Goal: Check status

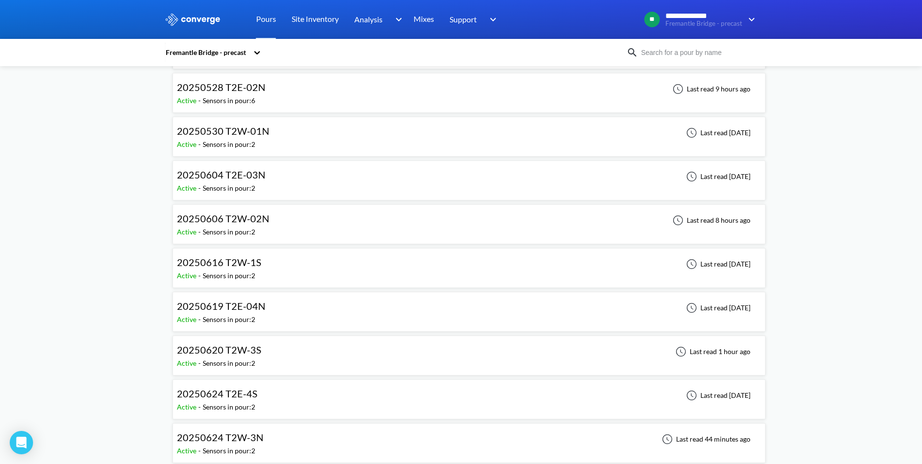
scroll to position [632, 0]
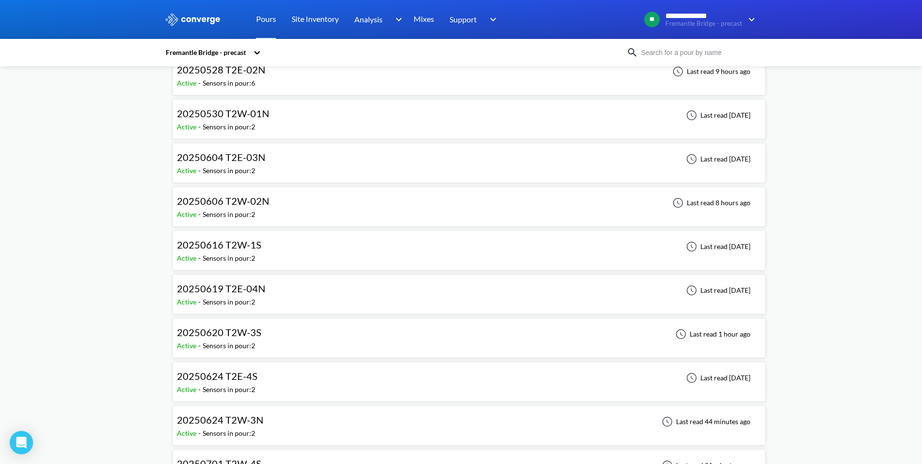
click at [306, 295] on div "20250619 T2E-04N Active - Sensors in pour: 2 Last read [DATE]" at bounding box center [469, 293] width 584 height 31
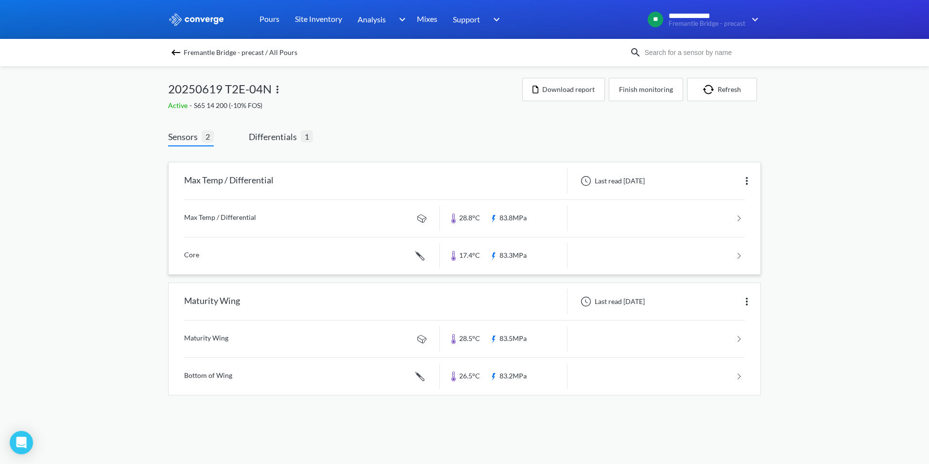
click at [734, 220] on link at bounding box center [464, 218] width 561 height 37
click at [740, 257] on link at bounding box center [464, 255] width 561 height 37
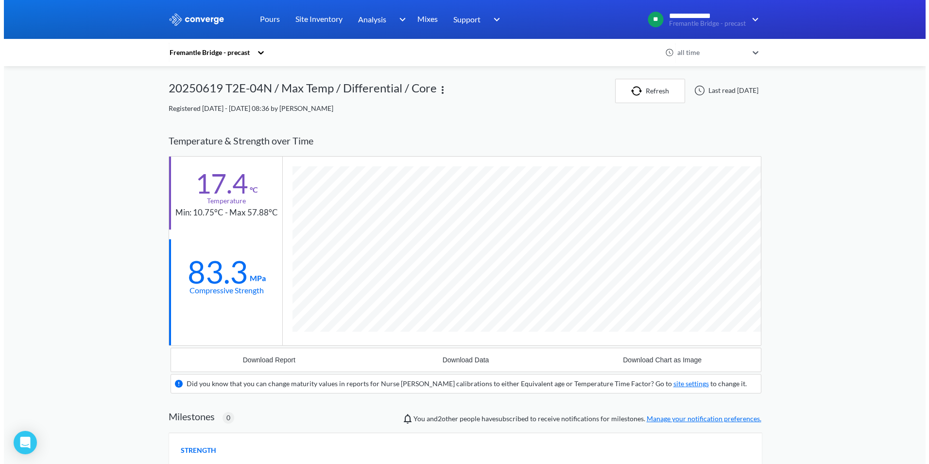
scroll to position [622, 593]
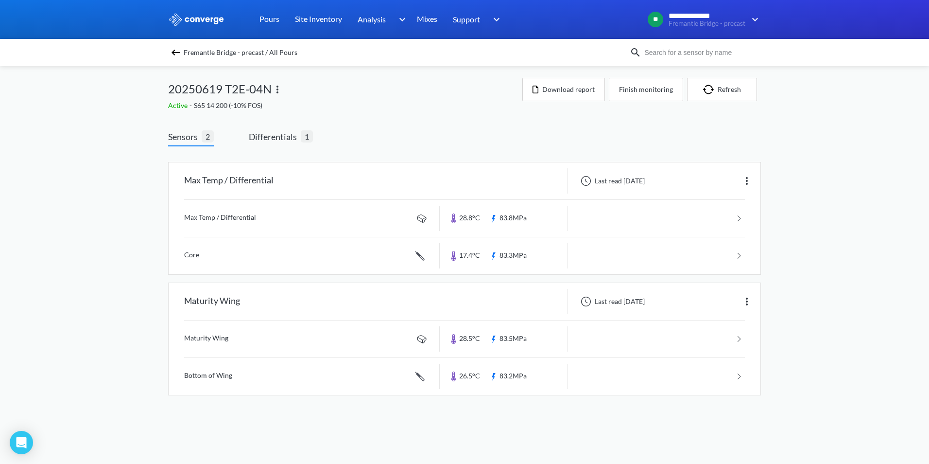
click at [278, 93] on img at bounding box center [278, 90] width 12 height 12
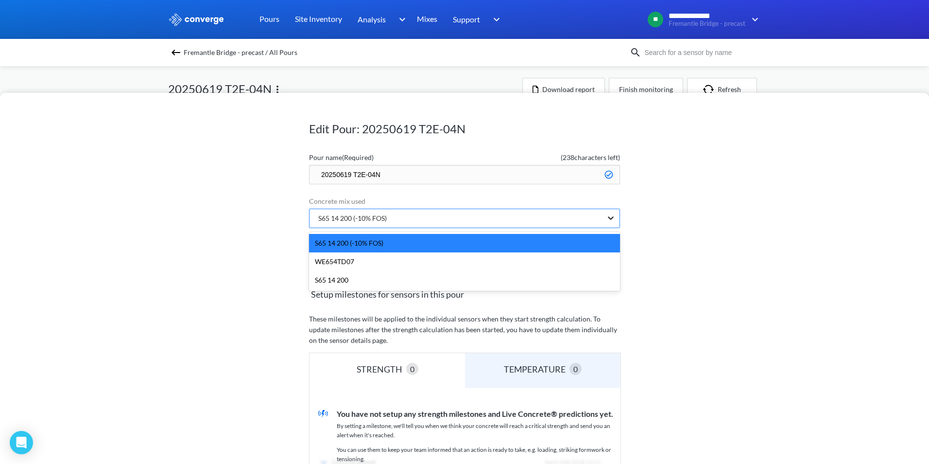
click at [608, 217] on icon at bounding box center [611, 217] width 6 height 3
click at [351, 262] on div "WE654TD07" at bounding box center [464, 261] width 311 height 18
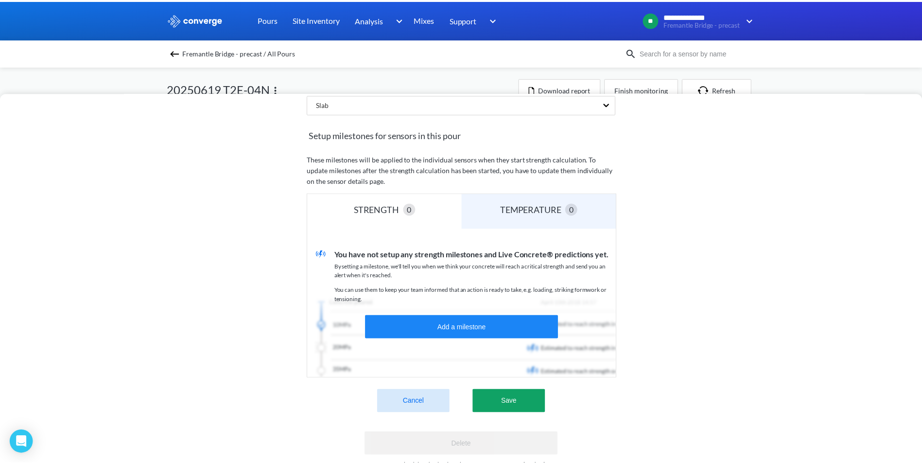
scroll to position [194, 0]
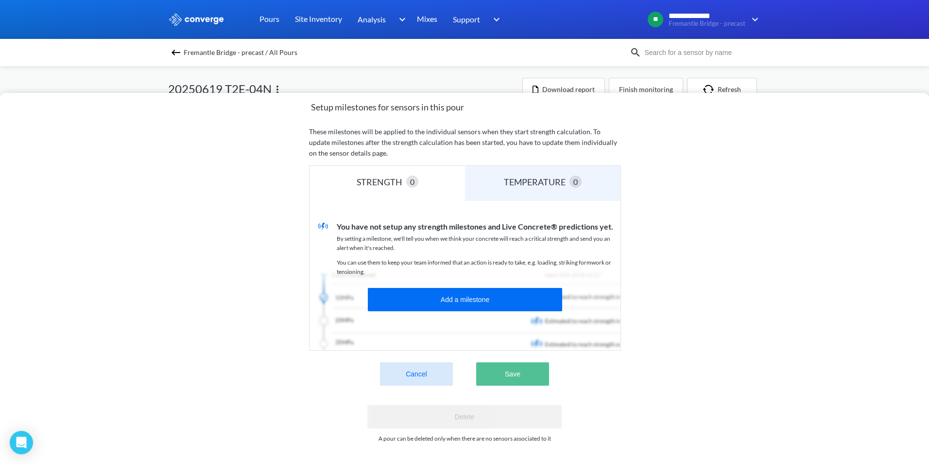
click at [514, 375] on button "Save" at bounding box center [512, 373] width 73 height 23
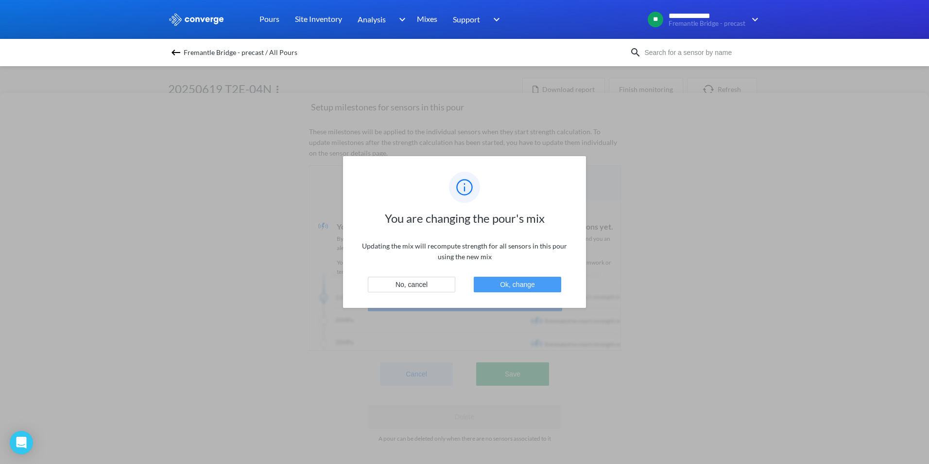
click at [503, 289] on button "Ok, change" at bounding box center [517, 285] width 87 height 16
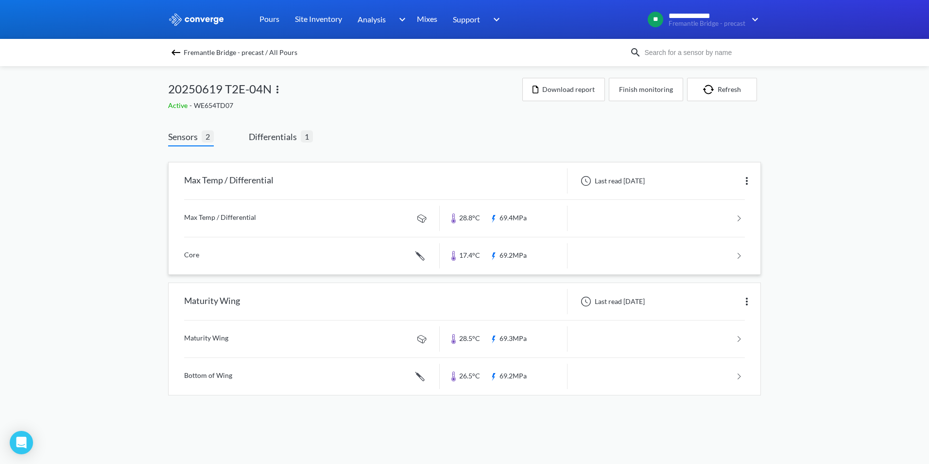
click at [742, 254] on link at bounding box center [464, 255] width 561 height 37
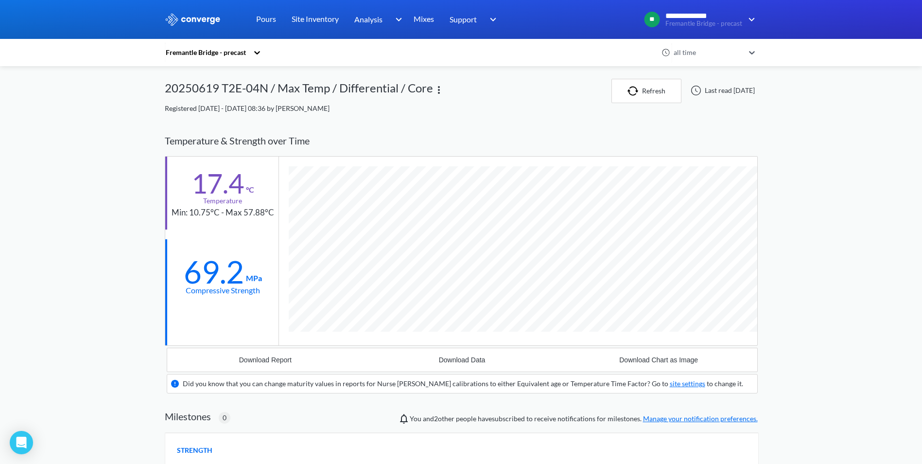
click at [755, 53] on icon at bounding box center [752, 52] width 6 height 3
click at [693, 92] on div "36 hours" at bounding box center [713, 91] width 87 height 18
click at [754, 53] on icon at bounding box center [752, 53] width 10 height 10
click at [705, 185] on div "All relevant time" at bounding box center [713, 183] width 87 height 18
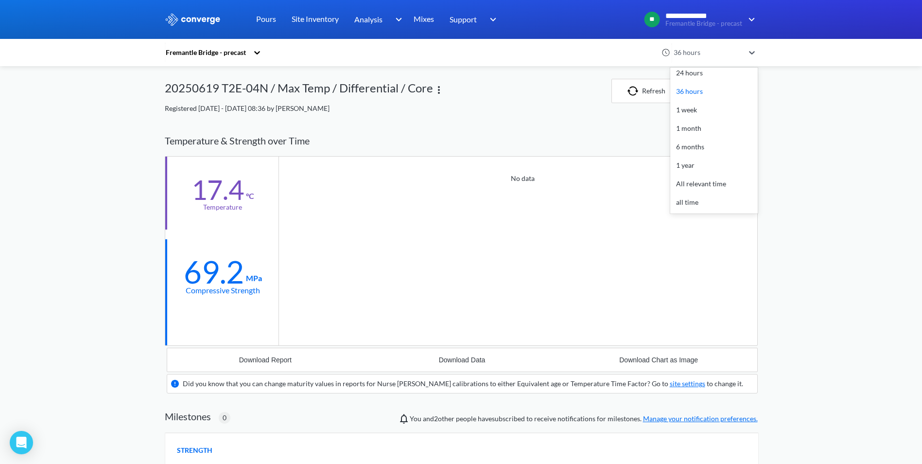
scroll to position [640, 593]
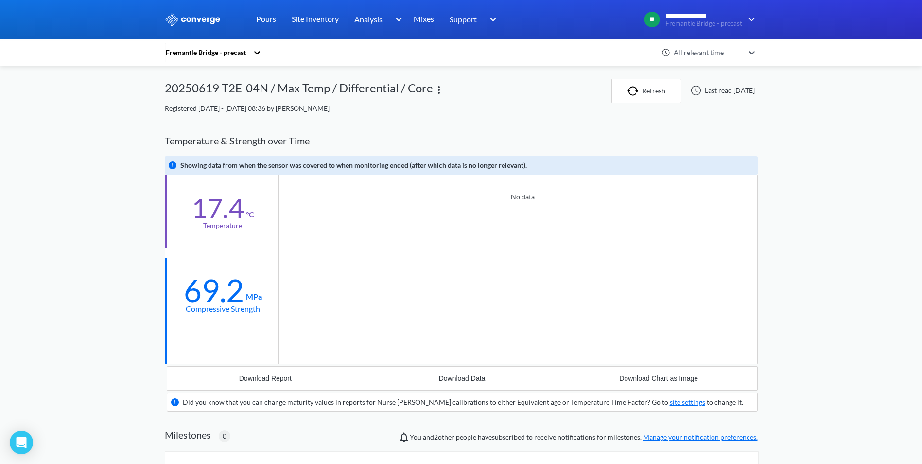
click at [755, 52] on icon at bounding box center [752, 52] width 6 height 3
click at [702, 199] on div "all time" at bounding box center [713, 202] width 87 height 18
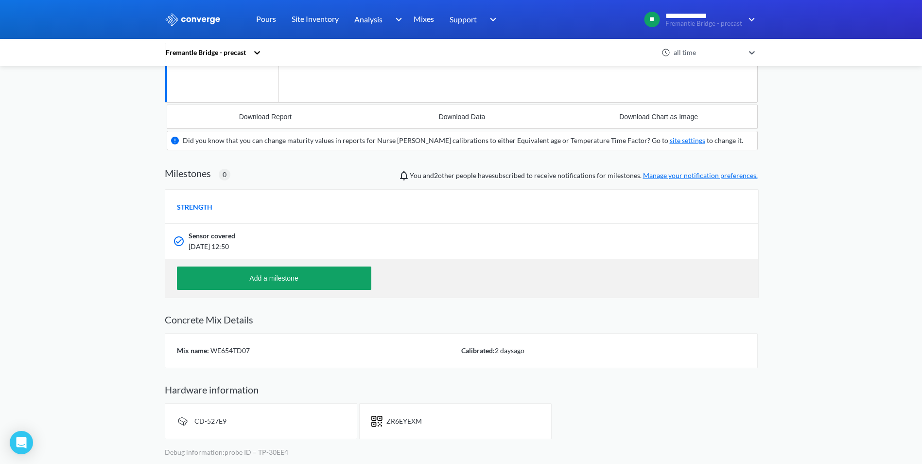
scroll to position [243, 0]
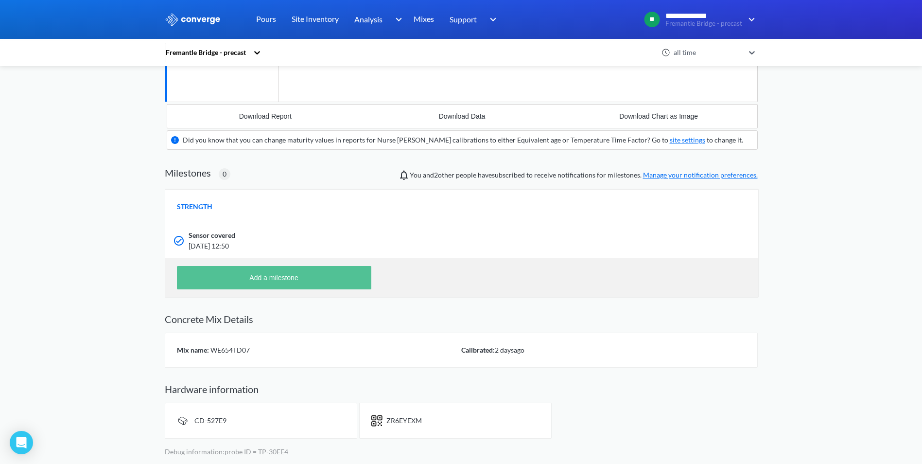
click at [313, 280] on button "Add a milestone" at bounding box center [274, 277] width 194 height 23
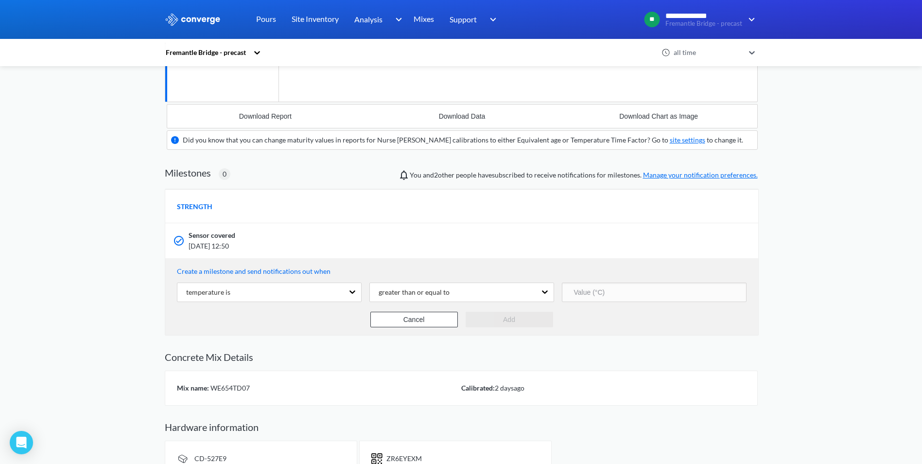
scroll to position [659, 593]
click at [582, 295] on input "number" at bounding box center [654, 291] width 185 height 19
type input "20"
click at [523, 318] on button "Add" at bounding box center [509, 320] width 87 height 16
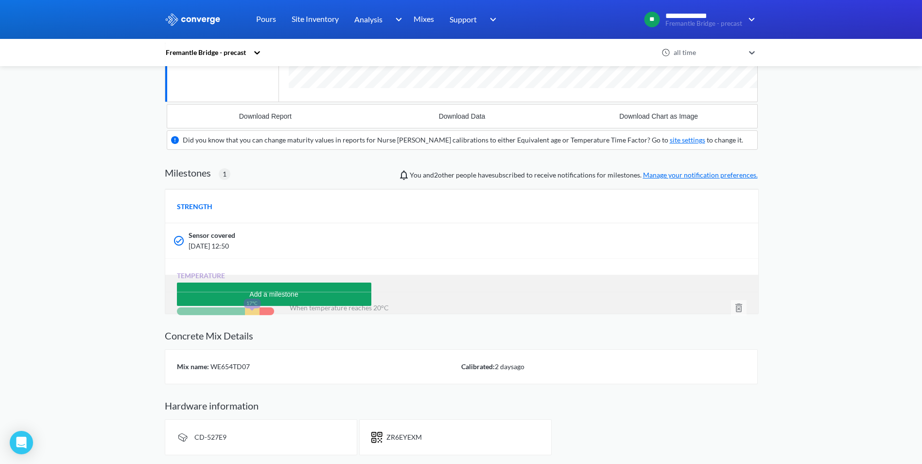
scroll to position [0, 0]
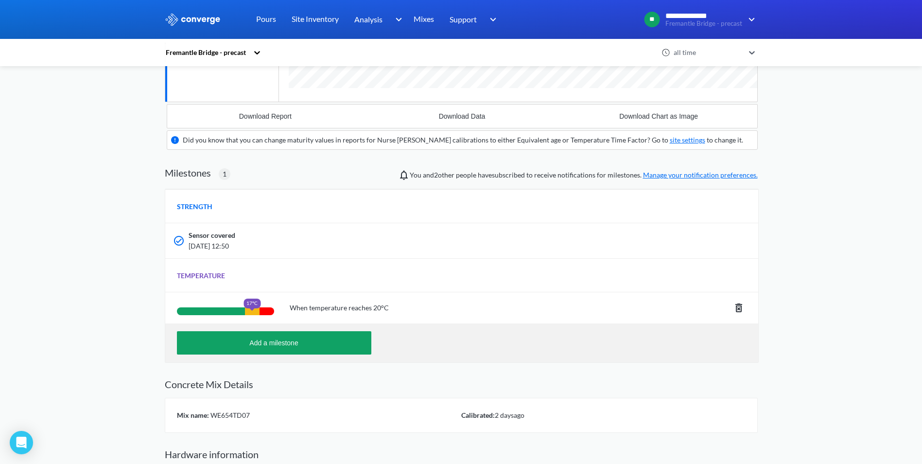
click at [736, 306] on icon at bounding box center [738, 307] width 7 height 9
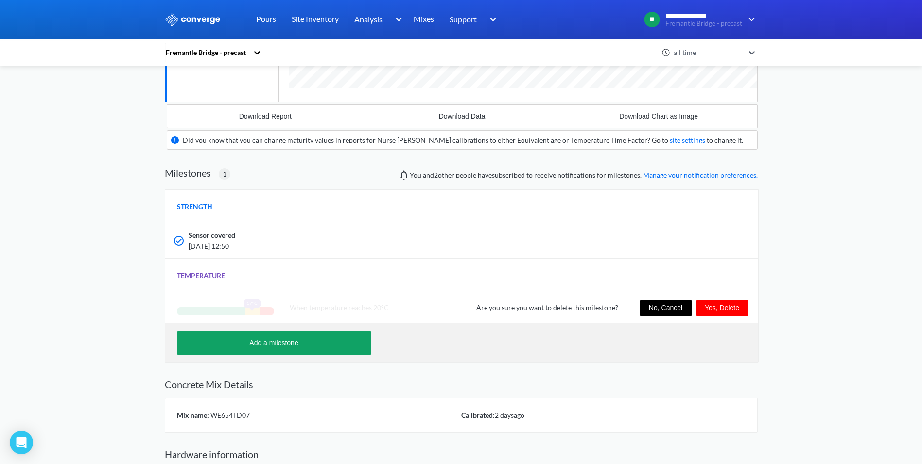
click at [727, 310] on button "Yes, Delete" at bounding box center [722, 308] width 52 height 16
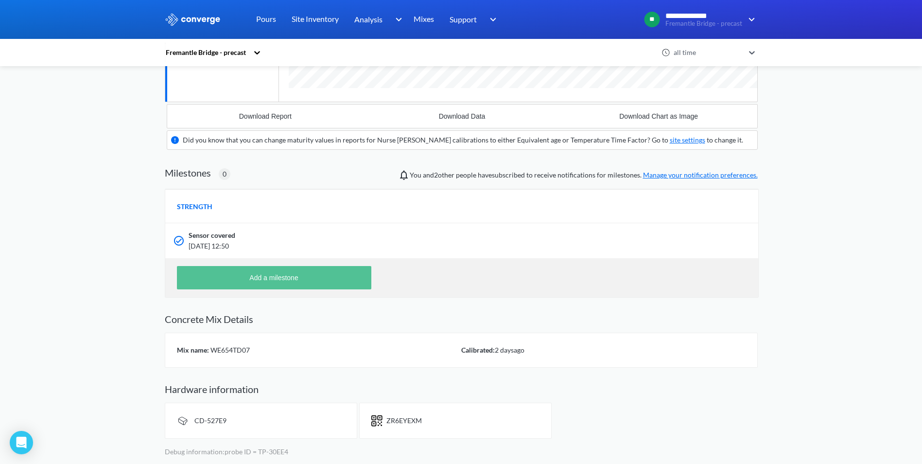
click at [325, 281] on button "Add a milestone" at bounding box center [274, 277] width 194 height 23
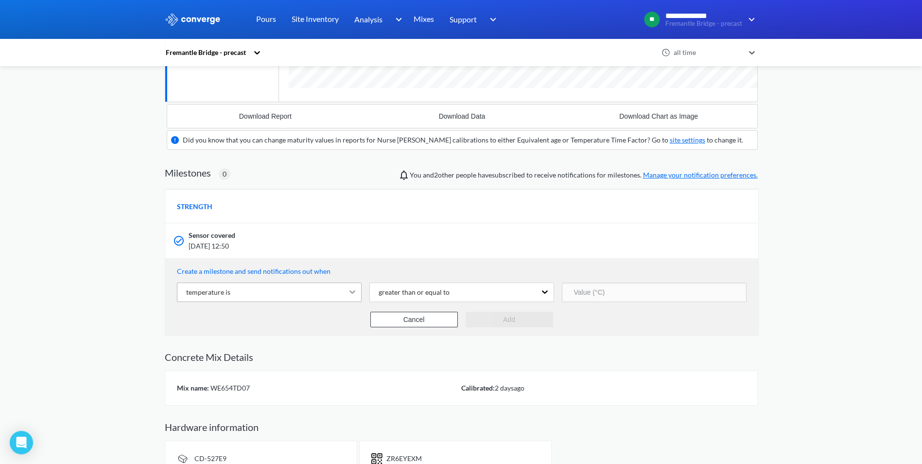
click at [350, 295] on icon at bounding box center [352, 292] width 10 height 10
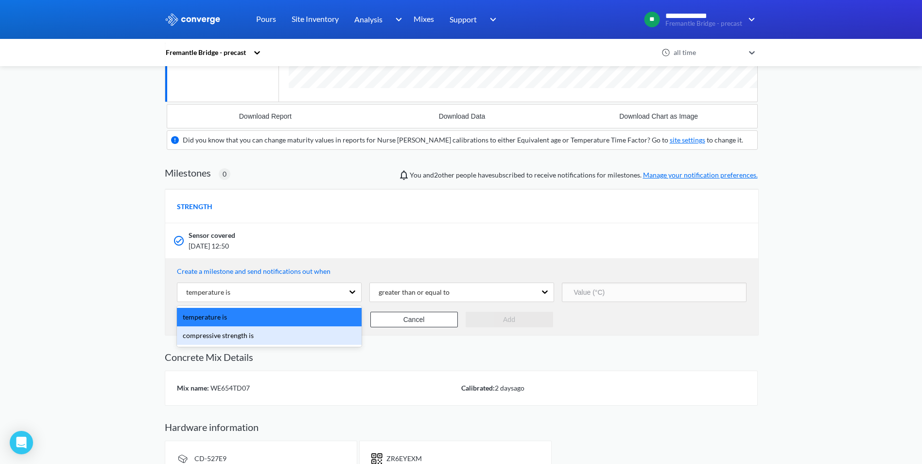
click at [231, 333] on div "compressive strength is" at bounding box center [269, 335] width 185 height 18
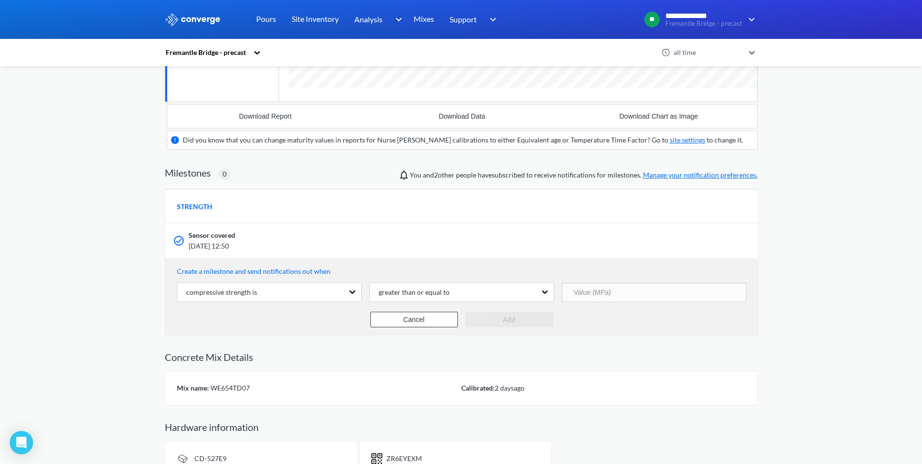
click at [635, 295] on input "number" at bounding box center [654, 291] width 185 height 19
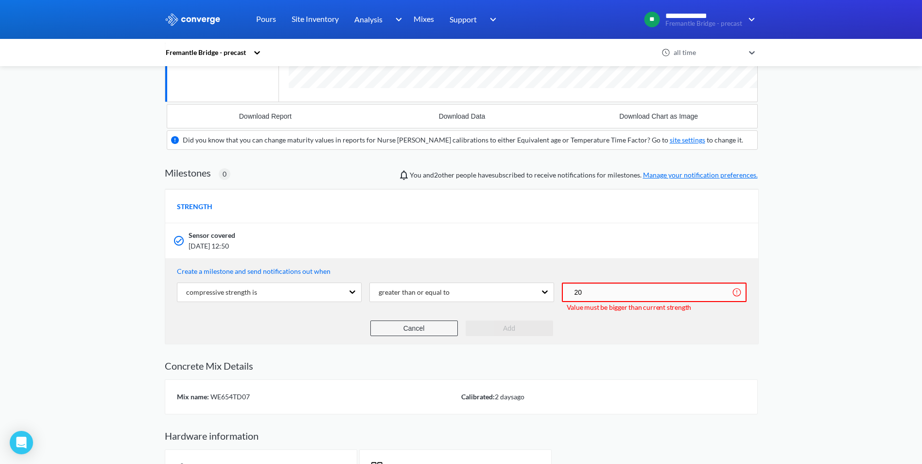
type input "20"
click at [413, 323] on button "Cancel" at bounding box center [413, 328] width 87 height 16
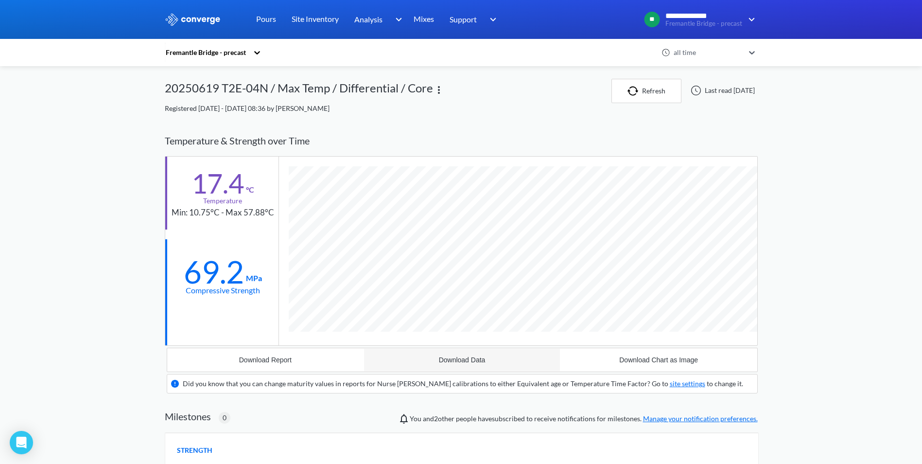
click at [460, 361] on div "Download Data" at bounding box center [462, 360] width 47 height 8
click at [261, 17] on link "Pours" at bounding box center [266, 19] width 20 height 39
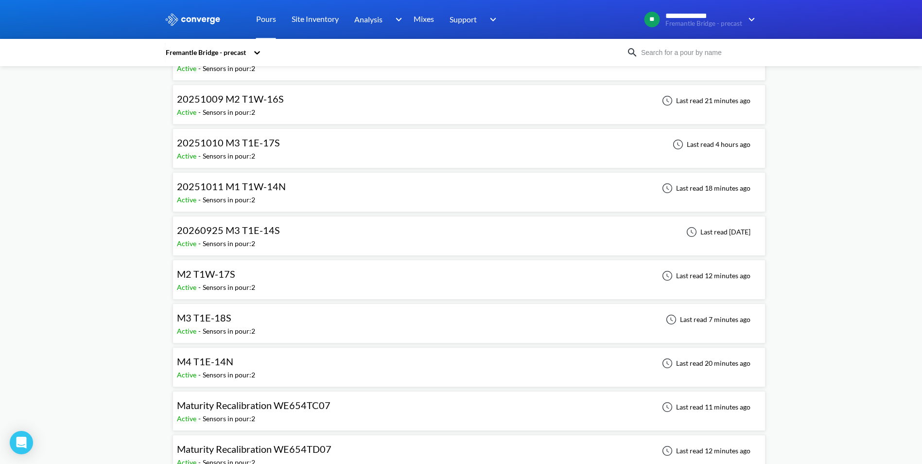
scroll to position [2041, 0]
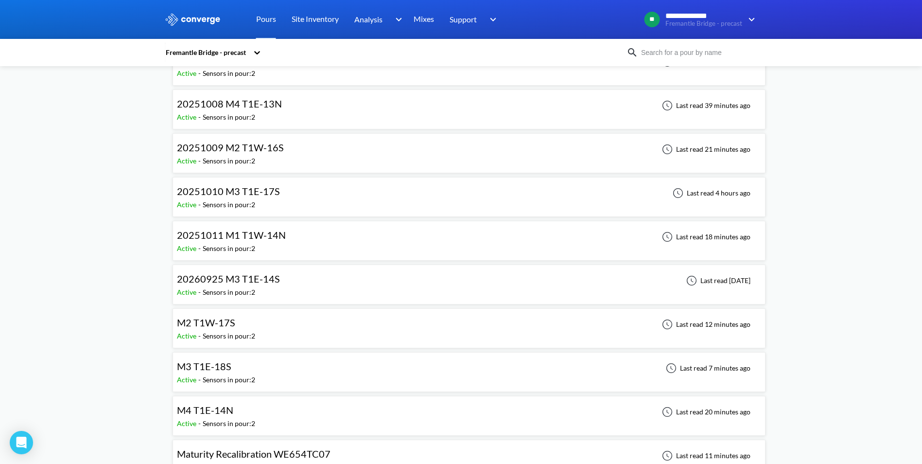
click at [291, 237] on div "20251011 M1 T1W-14N Active - Sensors in pour: 2 Last read 18 minutes ago" at bounding box center [469, 240] width 584 height 31
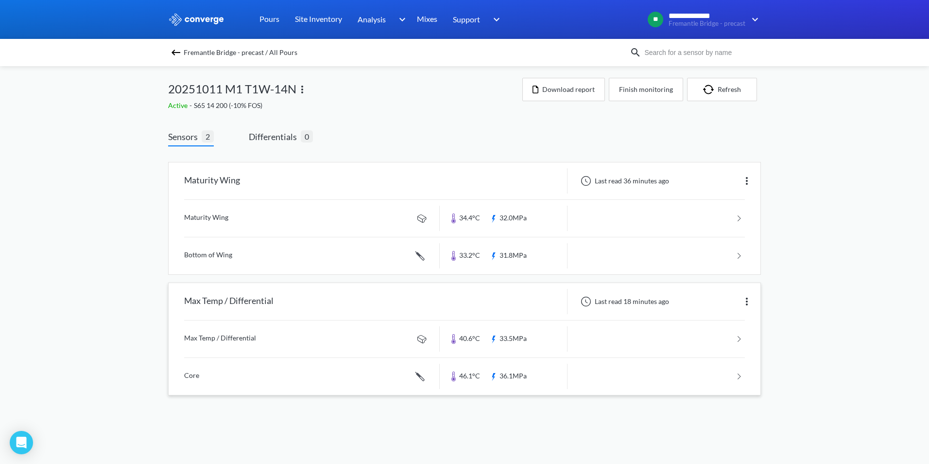
click at [721, 375] on link at bounding box center [464, 376] width 561 height 37
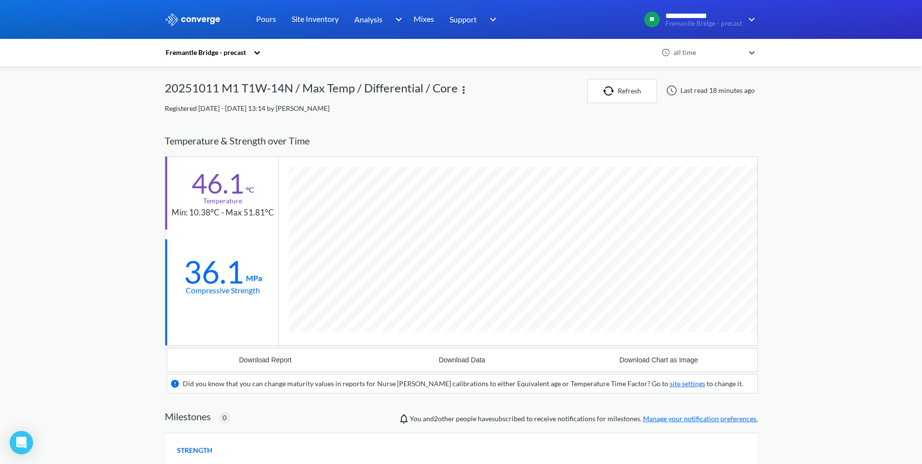
click at [462, 90] on img at bounding box center [464, 90] width 12 height 12
click at [496, 106] on div "Registered [DATE] - [DATE] 13:14 by [PERSON_NAME]" at bounding box center [461, 108] width 593 height 11
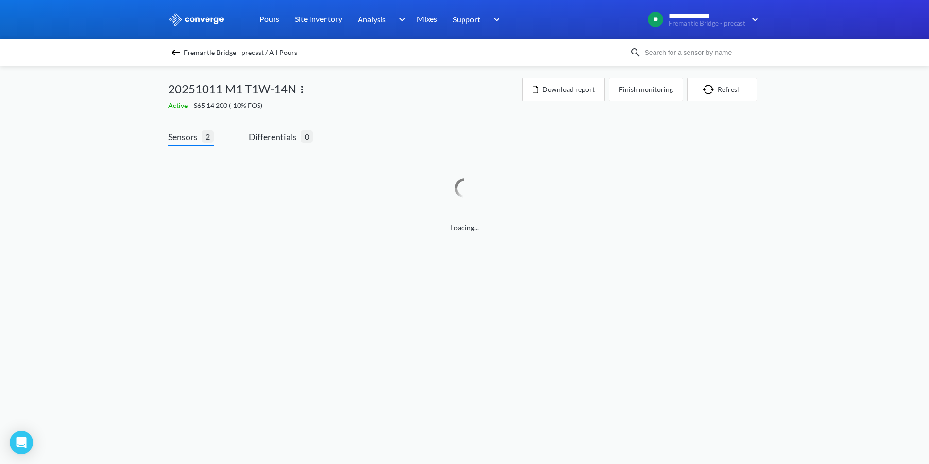
click at [303, 88] on img at bounding box center [302, 90] width 12 height 12
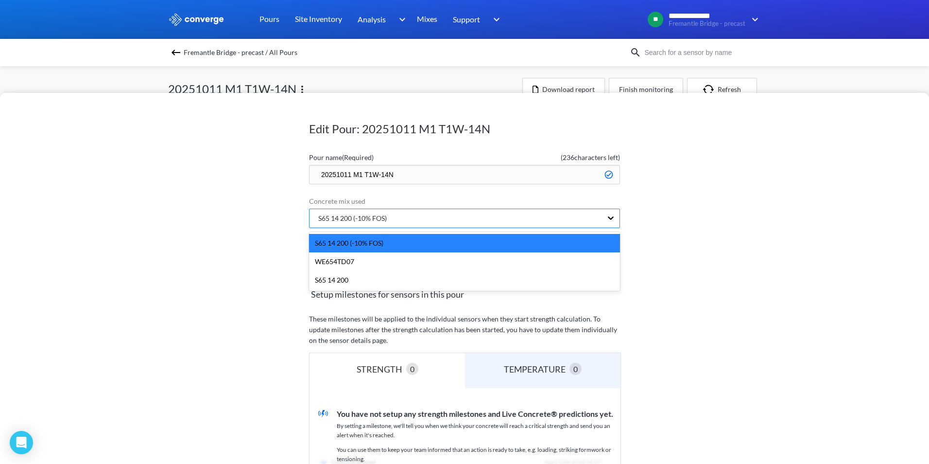
click at [378, 217] on div "S65 14 200 (-10% FOS)" at bounding box center [349, 218] width 76 height 11
click at [360, 260] on div "WE654TD07" at bounding box center [464, 261] width 311 height 18
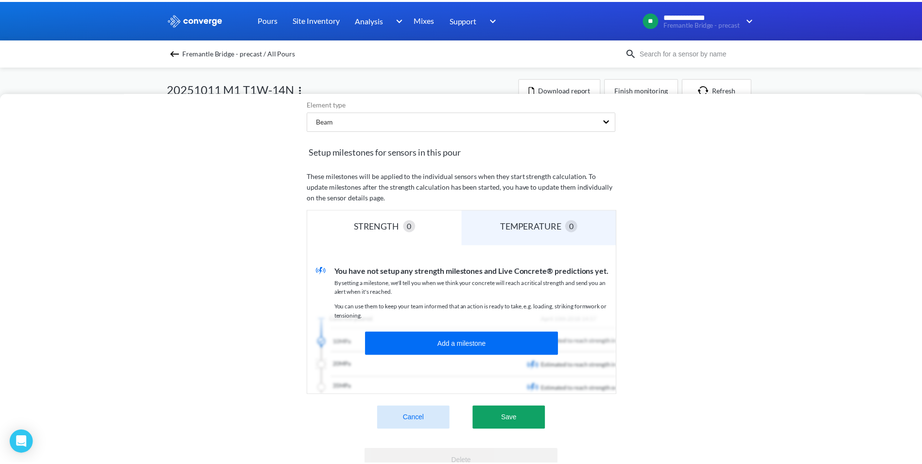
scroll to position [194, 0]
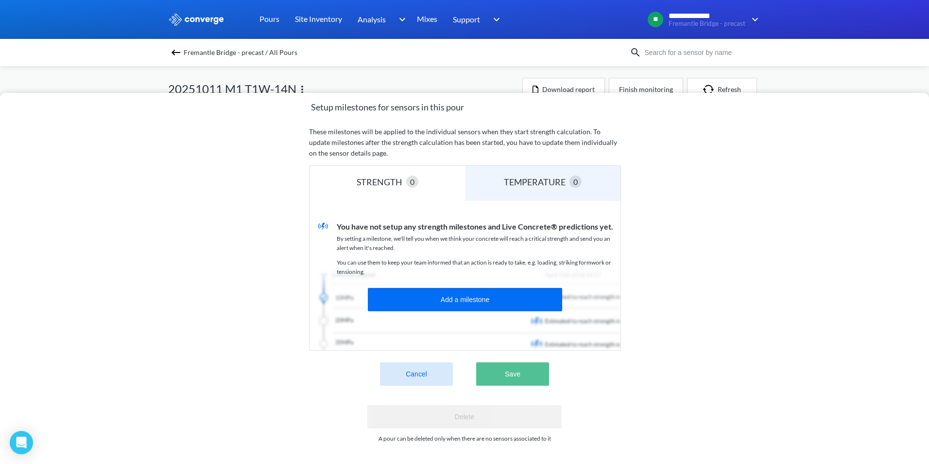
click at [509, 369] on button "Save" at bounding box center [512, 373] width 73 height 23
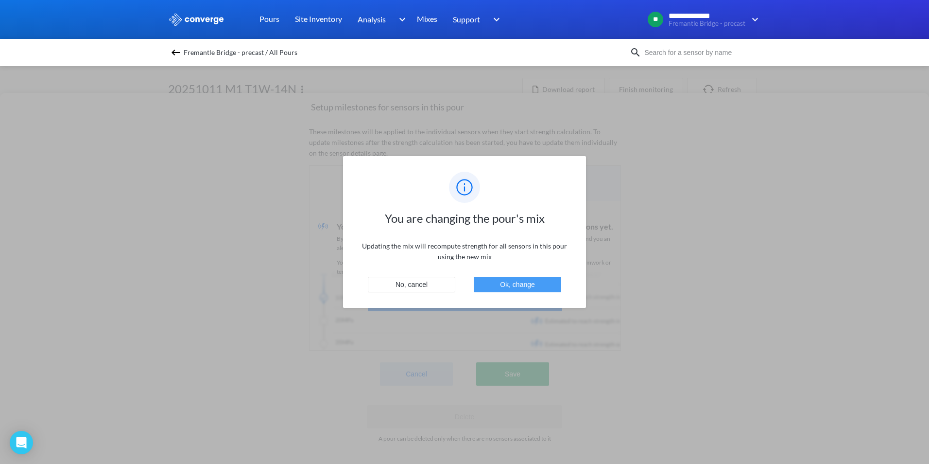
click at [518, 279] on button "Ok, change" at bounding box center [517, 285] width 87 height 16
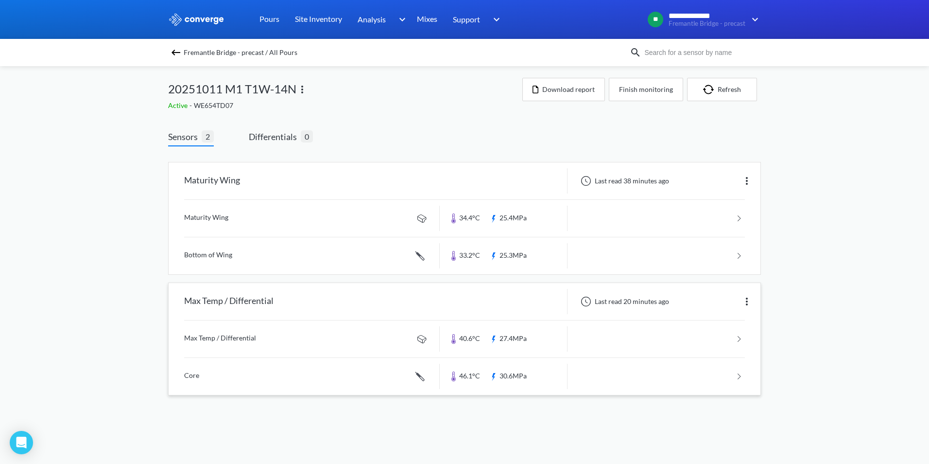
click at [736, 380] on link at bounding box center [464, 376] width 561 height 37
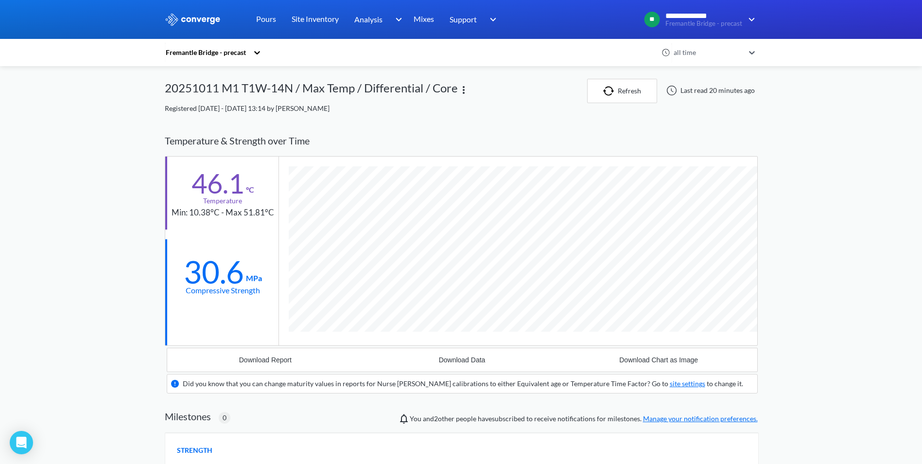
scroll to position [622, 593]
click at [314, 360] on button "Download Report" at bounding box center [265, 359] width 197 height 23
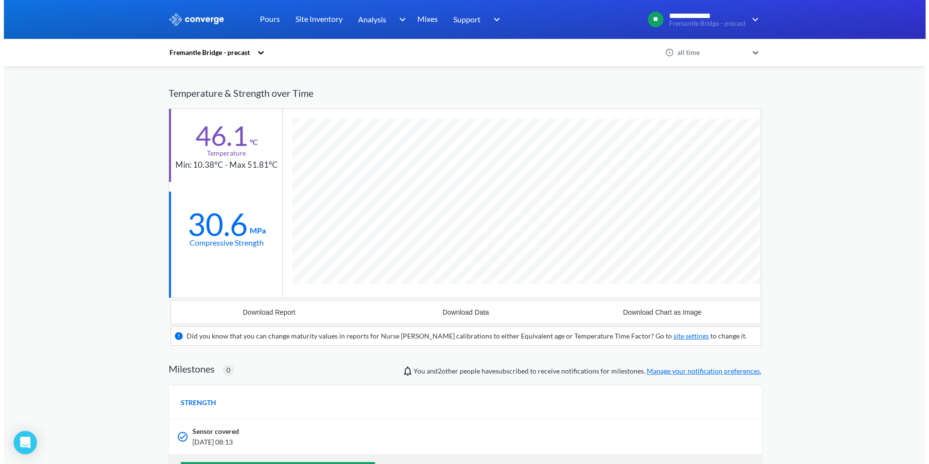
scroll to position [0, 0]
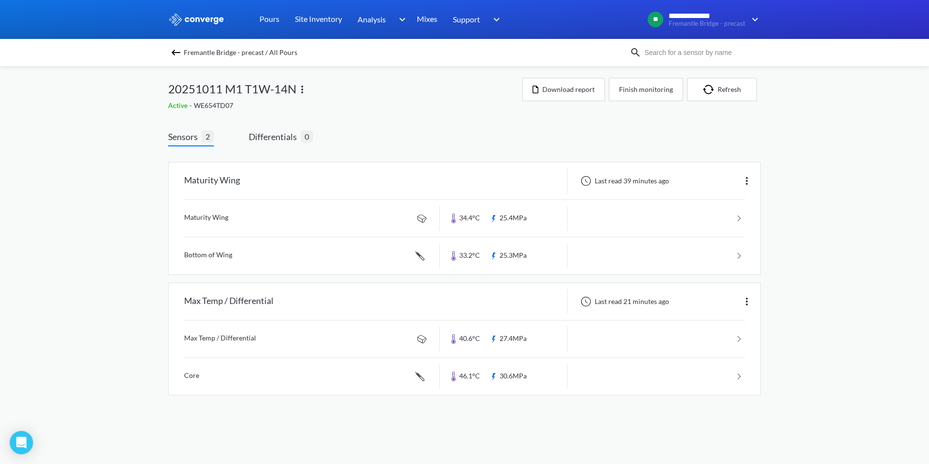
click at [303, 89] on img at bounding box center [302, 90] width 12 height 12
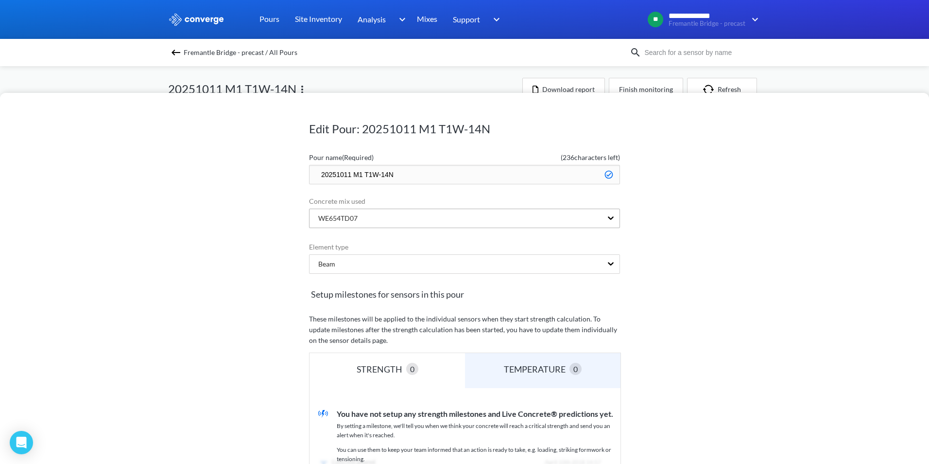
click at [376, 216] on div "WE654TD07" at bounding box center [456, 218] width 293 height 18
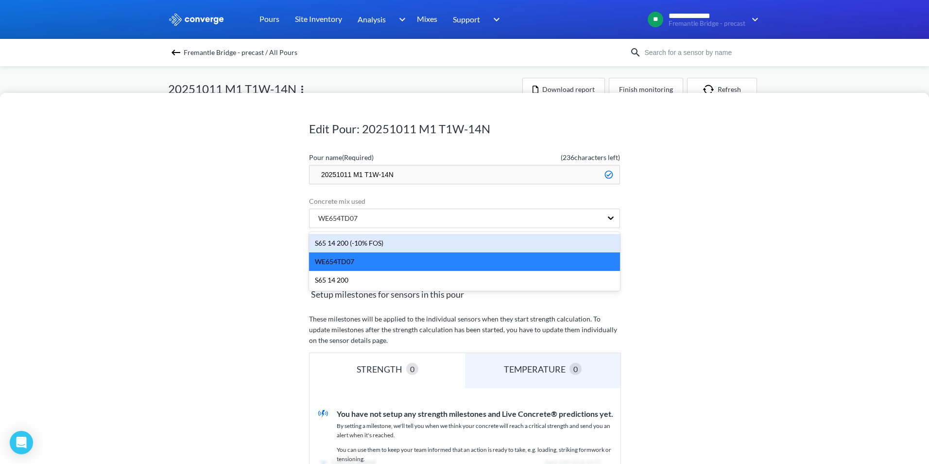
click at [379, 243] on div "S65 14 200 (-10% FOS)" at bounding box center [464, 243] width 311 height 18
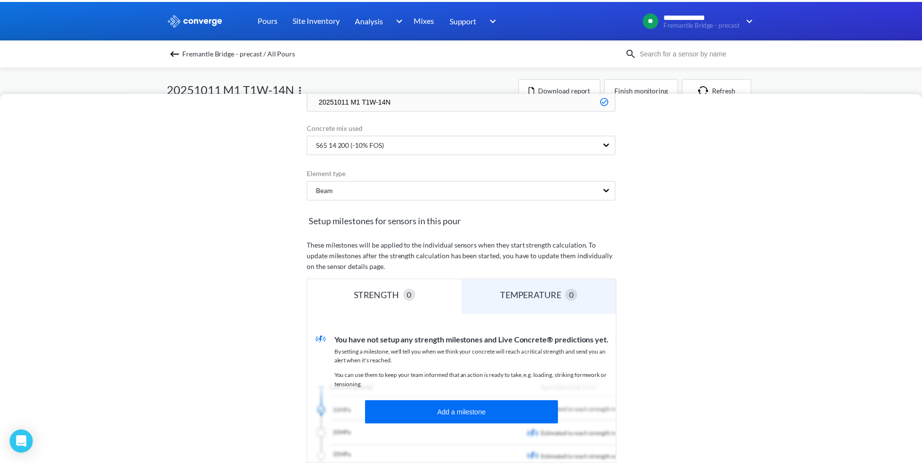
scroll to position [194, 0]
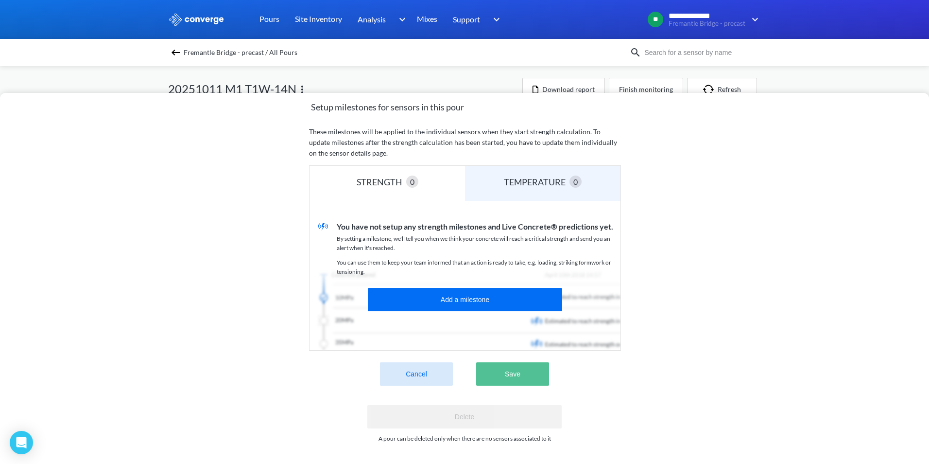
click at [504, 368] on button "Save" at bounding box center [512, 373] width 73 height 23
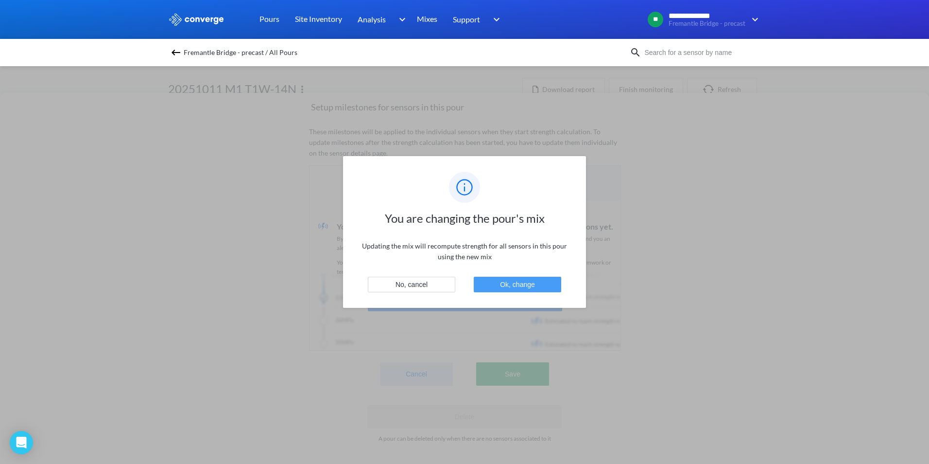
click at [519, 285] on button "Ok, change" at bounding box center [517, 285] width 87 height 16
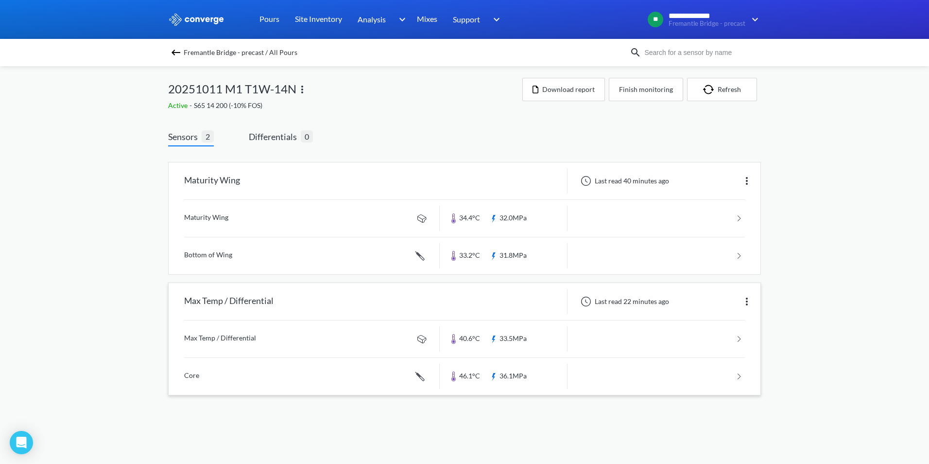
click at [737, 371] on link at bounding box center [464, 376] width 561 height 37
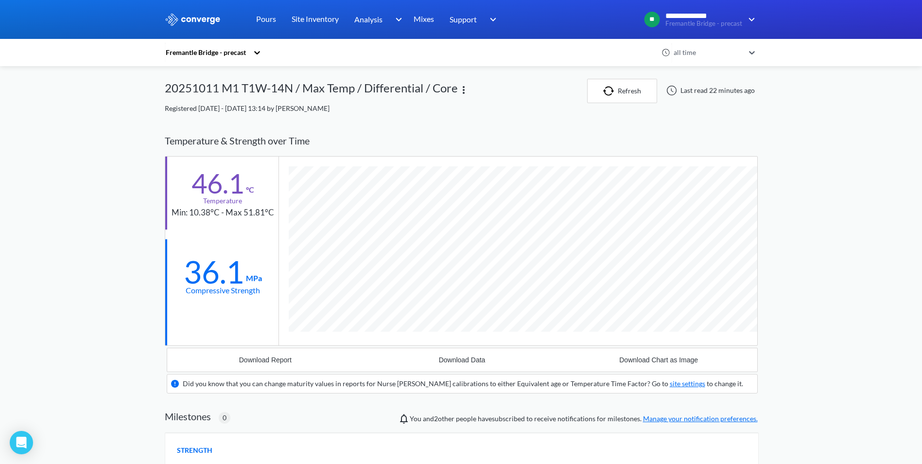
scroll to position [622, 593]
click at [281, 364] on button "Download Report" at bounding box center [265, 359] width 197 height 23
